Goal: Check status: Check status

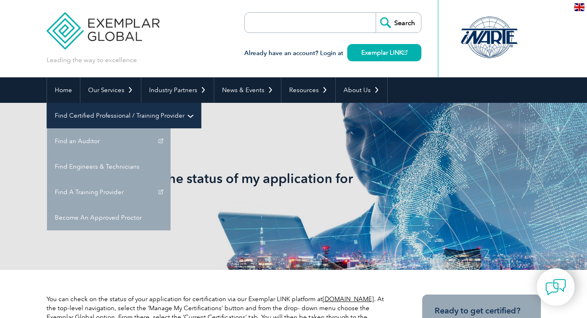
click at [201, 103] on link "Find Certified Professional / Training Provider" at bounding box center [124, 116] width 154 height 26
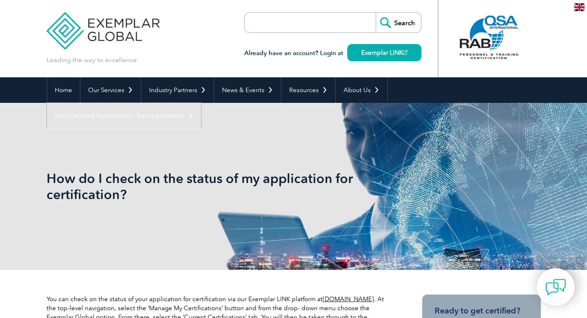
scroll to position [165, 0]
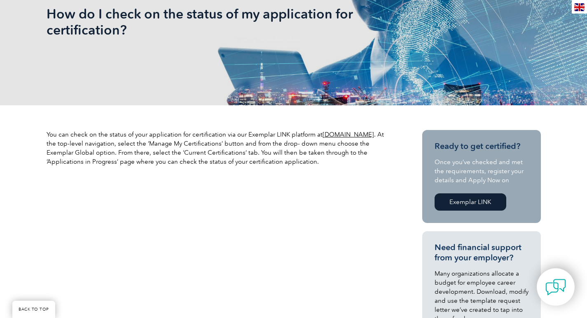
click at [480, 205] on link "Exemplar LINK" at bounding box center [470, 201] width 72 height 17
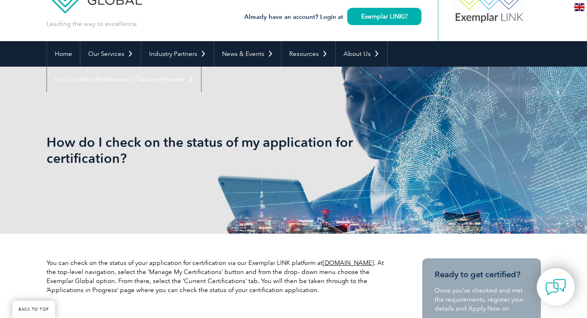
scroll to position [123, 0]
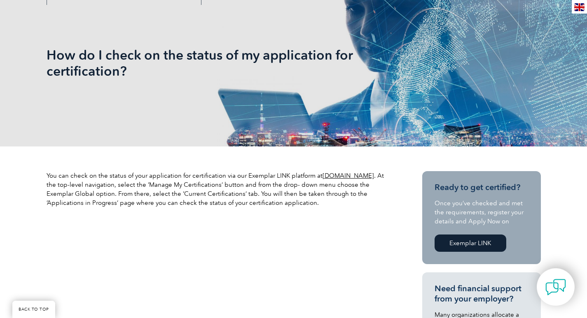
click at [334, 177] on link "[DOMAIN_NAME]" at bounding box center [347, 175] width 51 height 7
